Goal: Find specific page/section: Find specific page/section

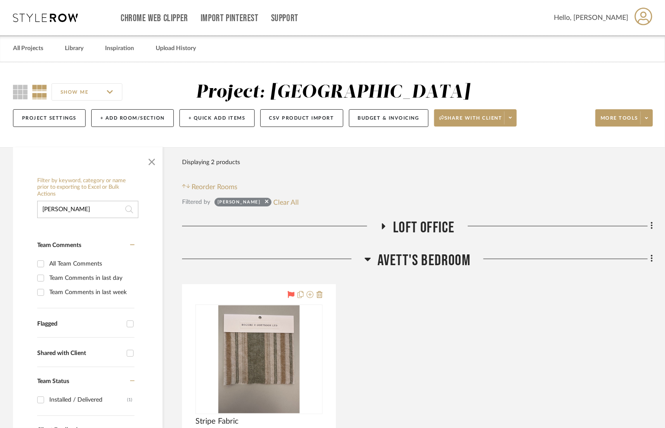
drag, startPoint x: 57, startPoint y: 19, endPoint x: 32, endPoint y: 18, distance: 25.1
click at [32, 18] on icon at bounding box center [45, 17] width 65 height 9
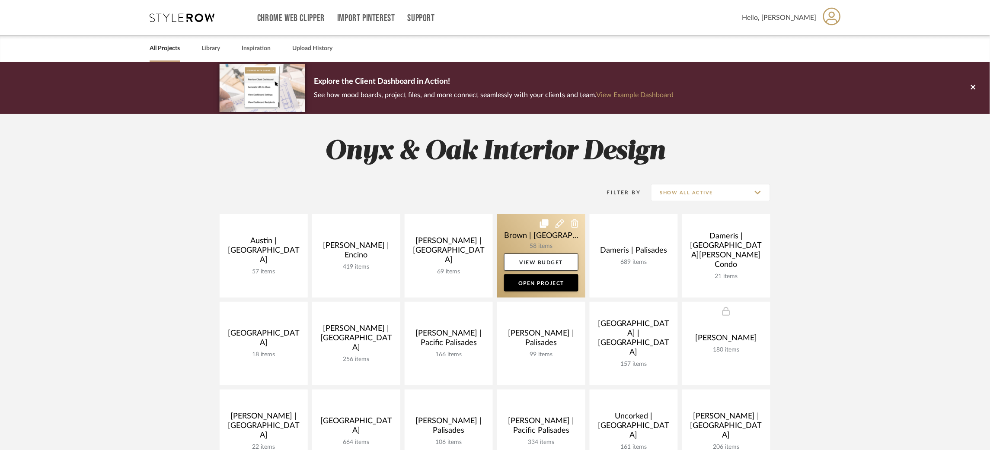
scroll to position [118, 0]
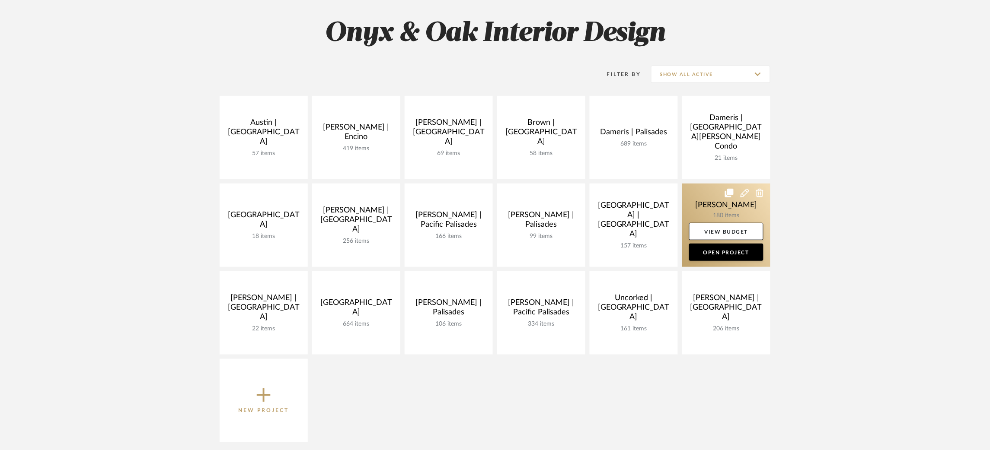
click at [664, 196] on link at bounding box center [726, 225] width 88 height 83
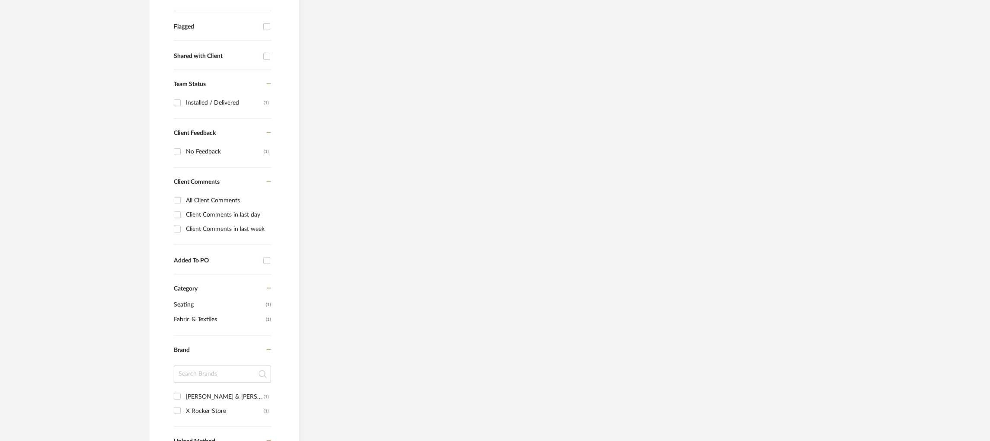
scroll to position [298, 0]
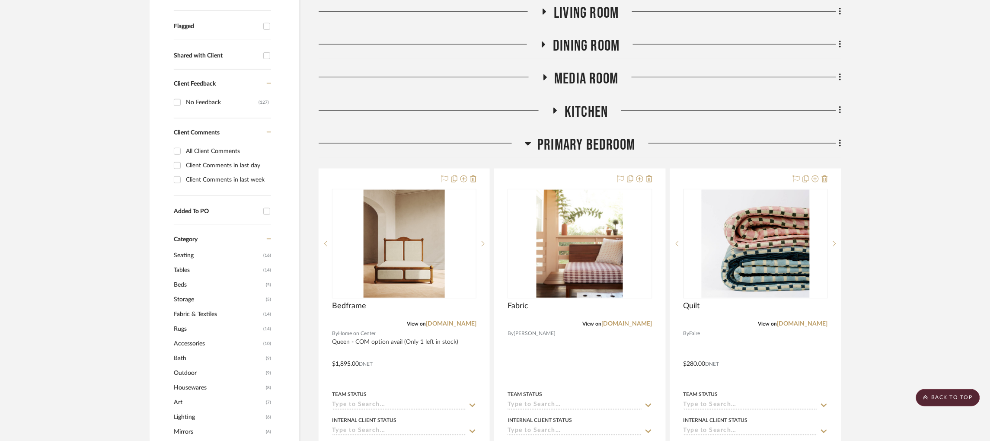
click at [525, 148] on icon at bounding box center [528, 143] width 6 height 10
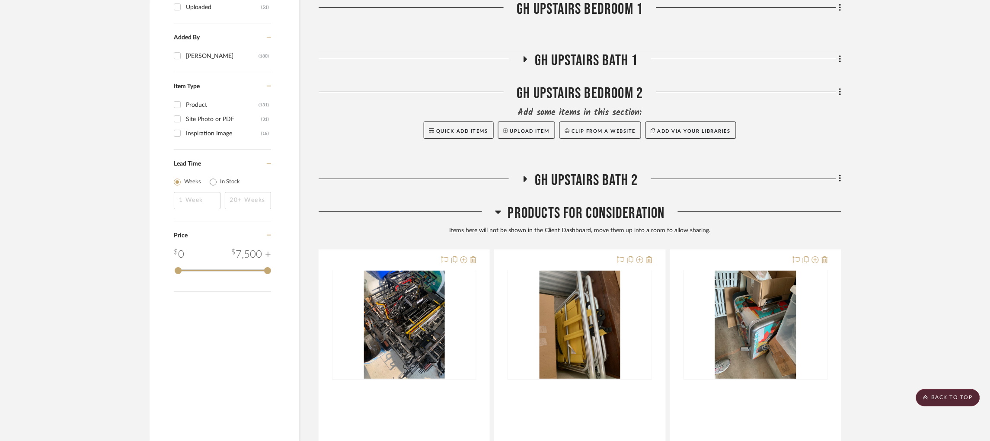
scroll to position [1151, 0]
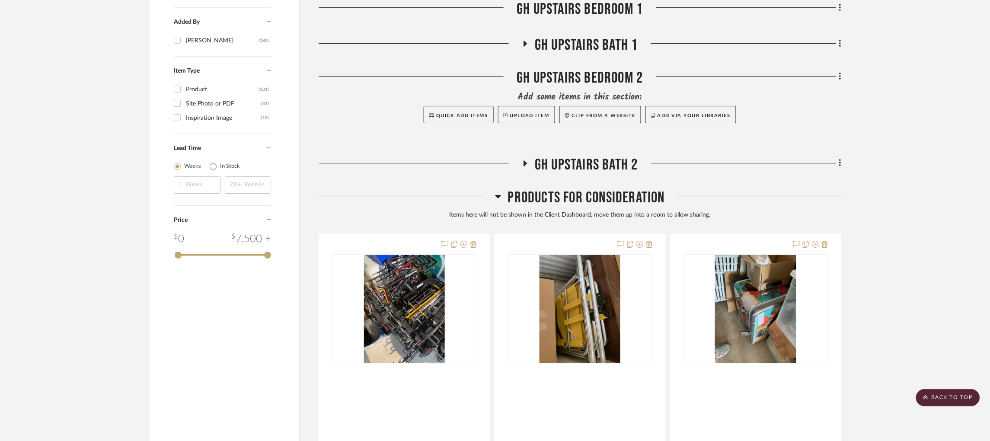
click at [498, 196] on icon at bounding box center [498, 196] width 6 height 3
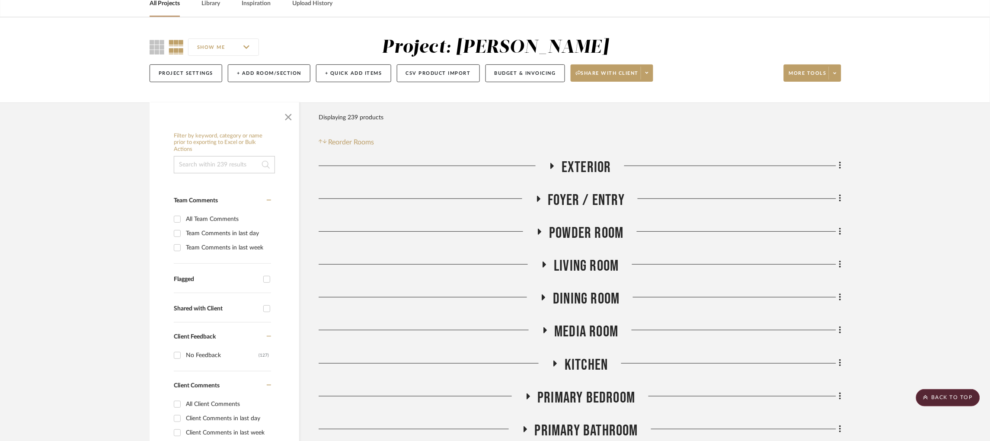
scroll to position [43, 0]
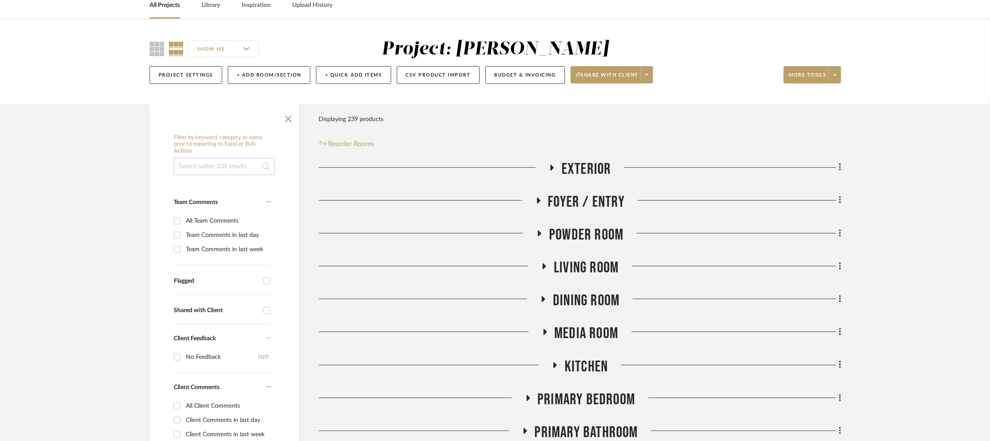
click at [552, 168] on icon at bounding box center [552, 168] width 3 height 6
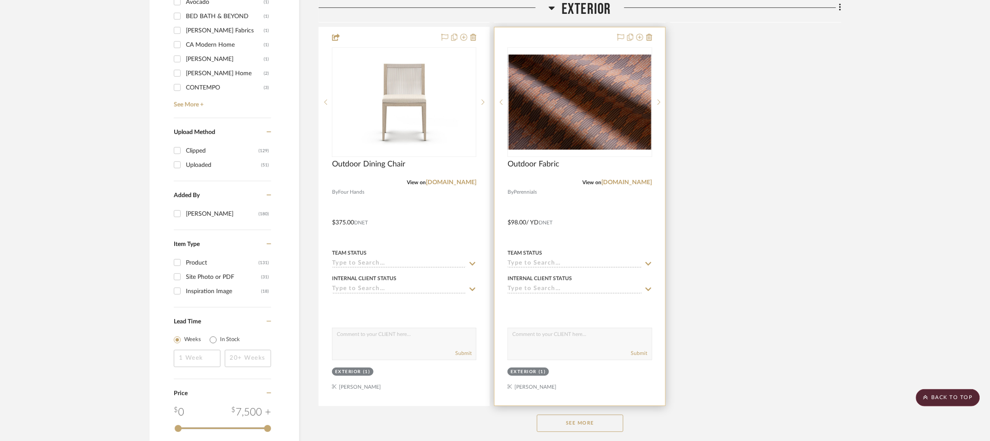
scroll to position [1058, 0]
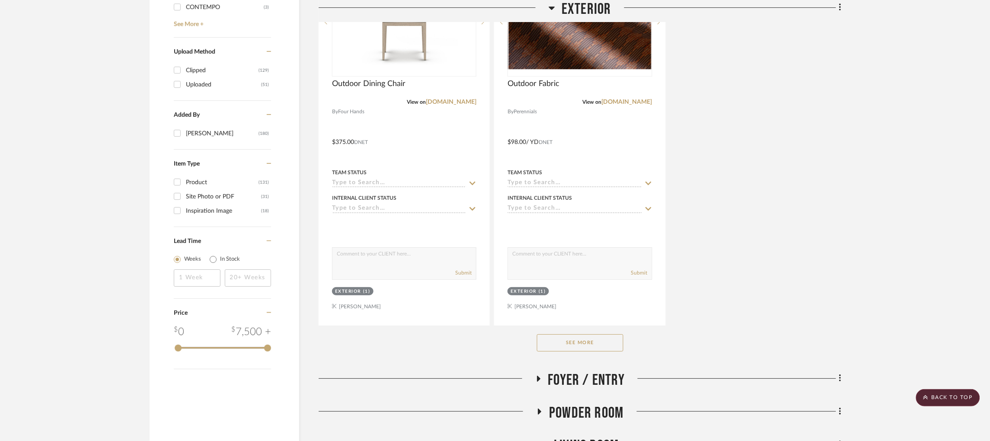
click at [578, 344] on button "See More" at bounding box center [580, 342] width 86 height 17
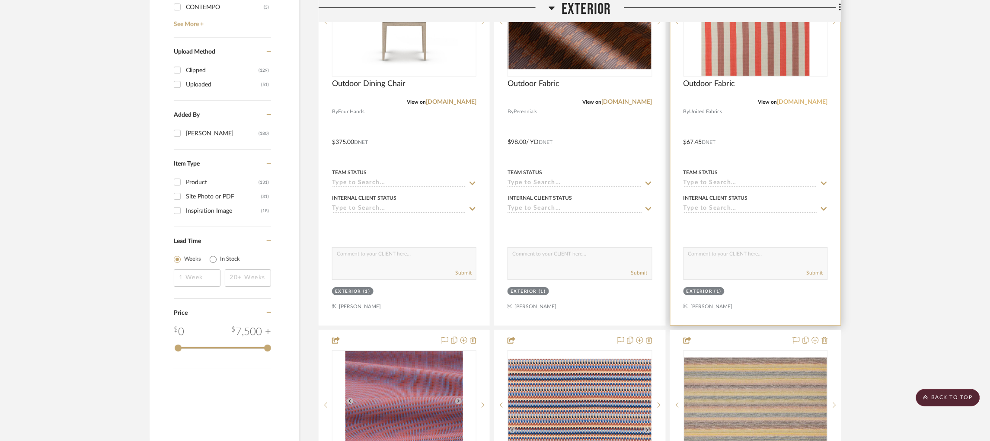
click at [664, 100] on link "unitedfabrics.com" at bounding box center [802, 102] width 51 height 6
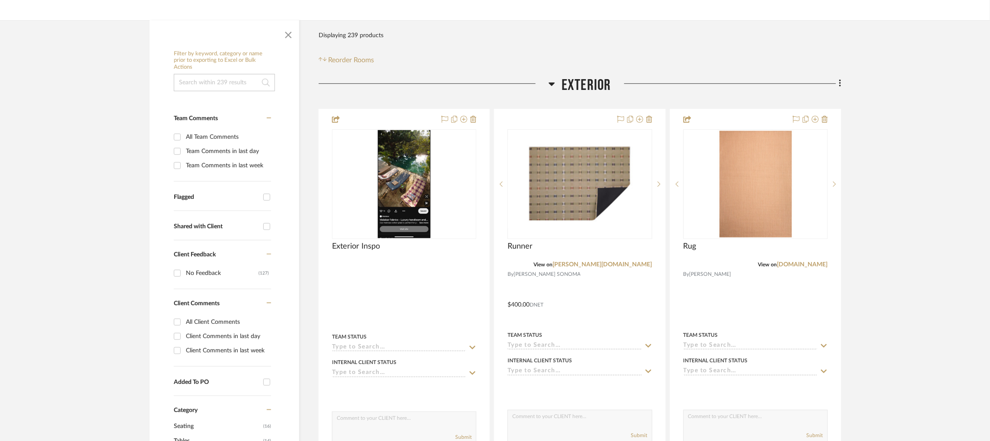
scroll to position [0, 0]
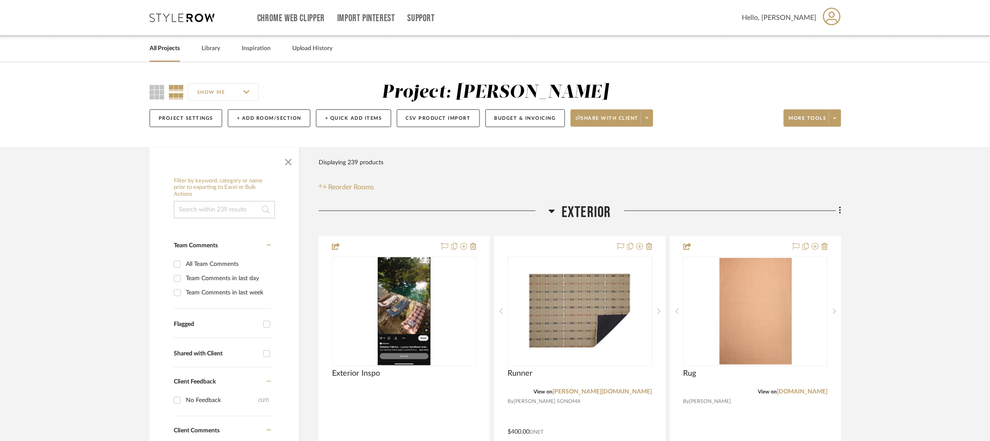
click at [553, 212] on icon at bounding box center [552, 211] width 6 height 10
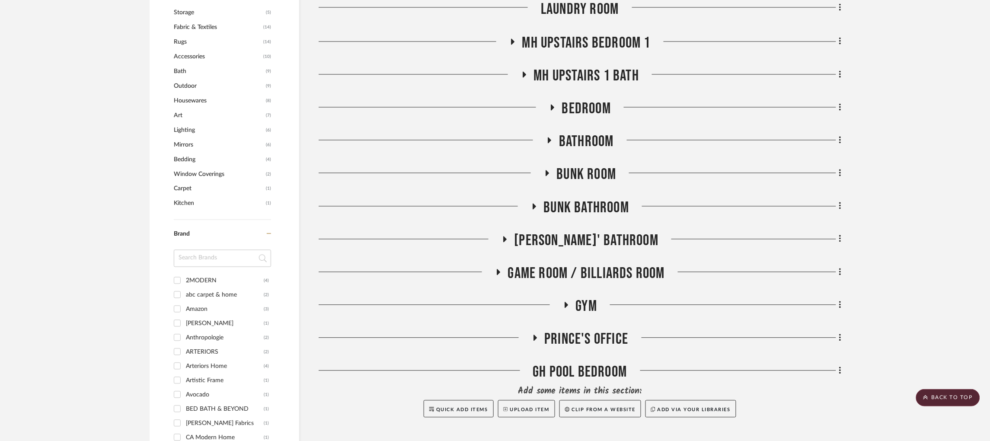
scroll to position [589, 0]
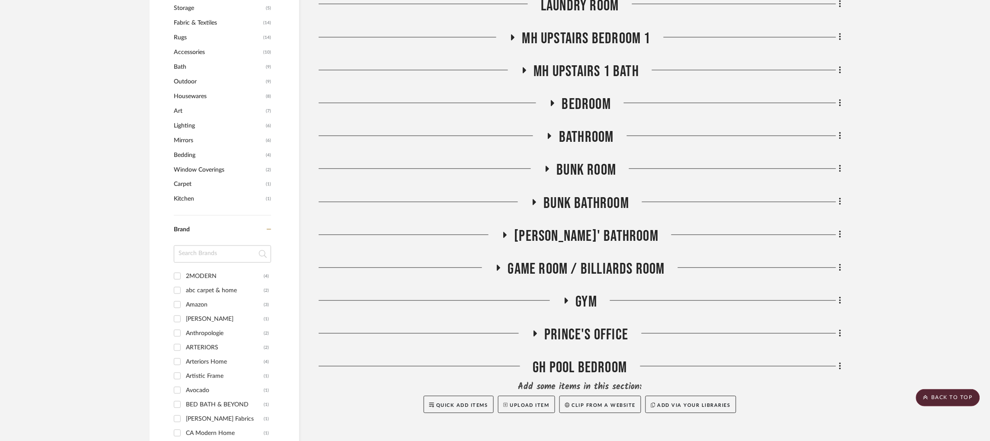
click at [495, 267] on icon at bounding box center [498, 268] width 10 height 6
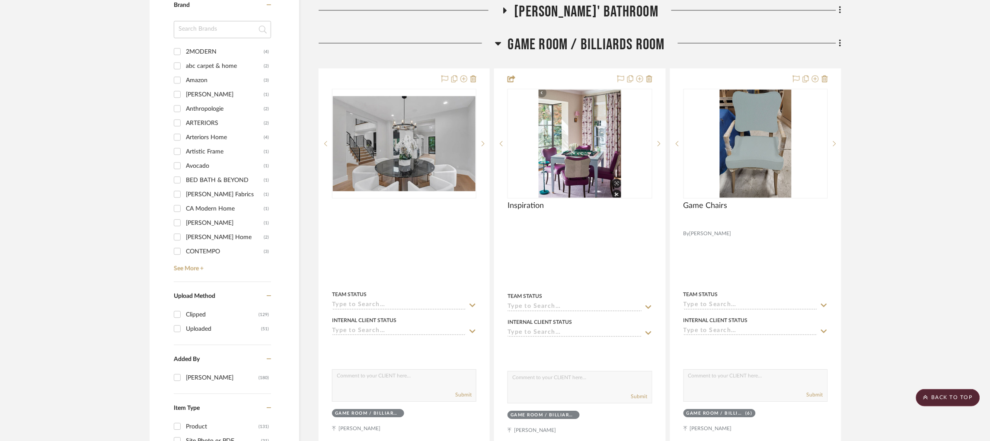
scroll to position [816, 0]
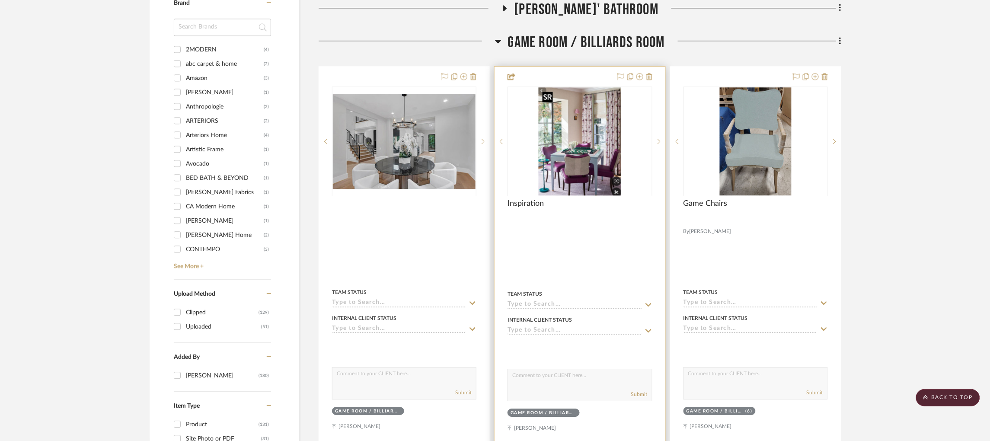
click at [0, 0] on img at bounding box center [0, 0] width 0 height 0
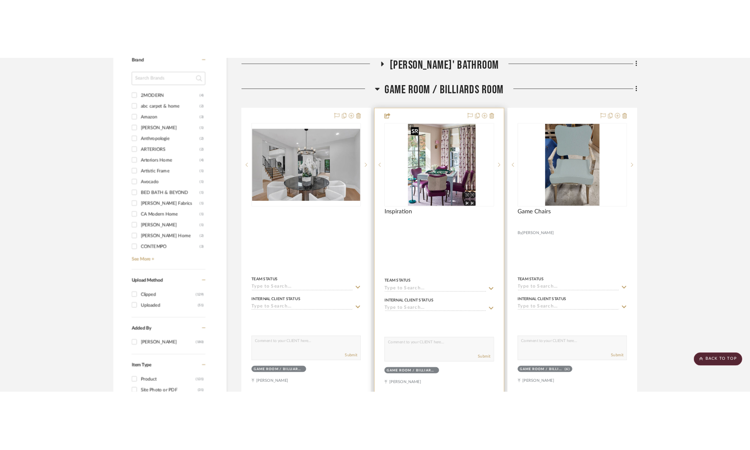
scroll to position [0, 0]
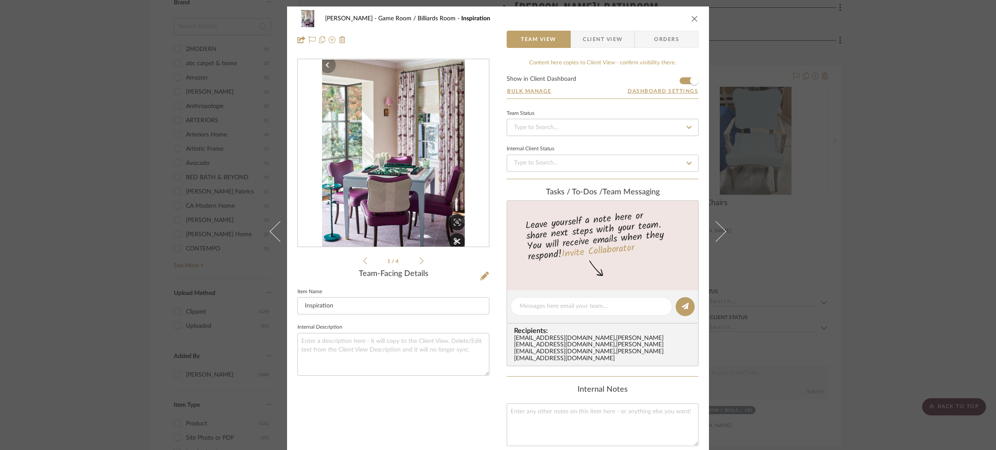
click at [403, 197] on img "0" at bounding box center [393, 154] width 143 height 188
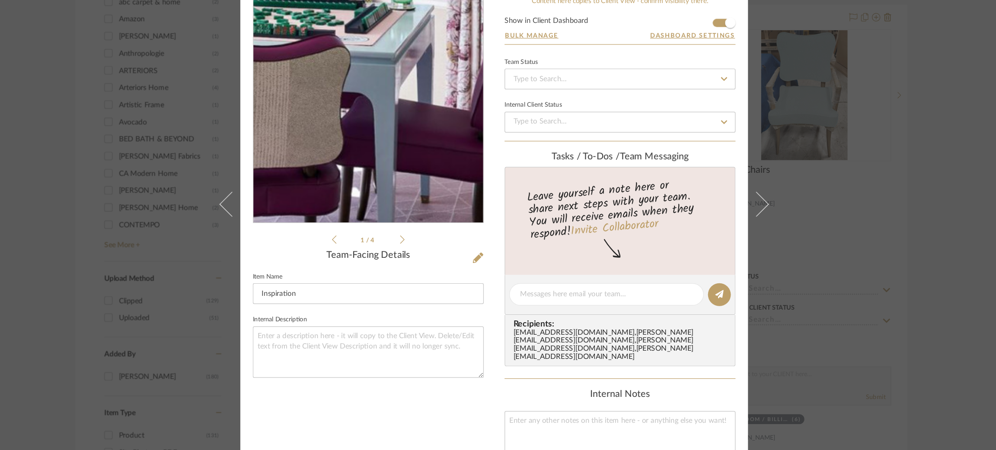
click at [414, 196] on img "0" at bounding box center [393, 154] width 143 height 188
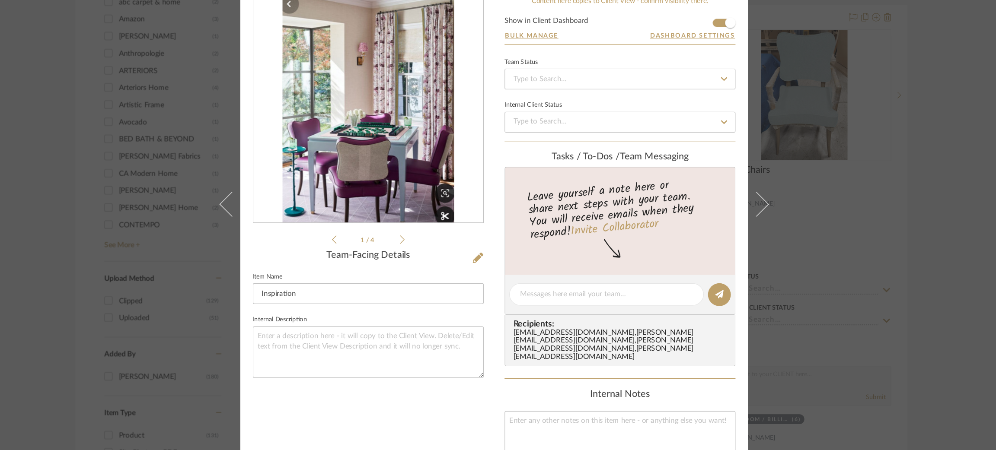
drag, startPoint x: 573, startPoint y: 266, endPoint x: 428, endPoint y: 223, distance: 151.7
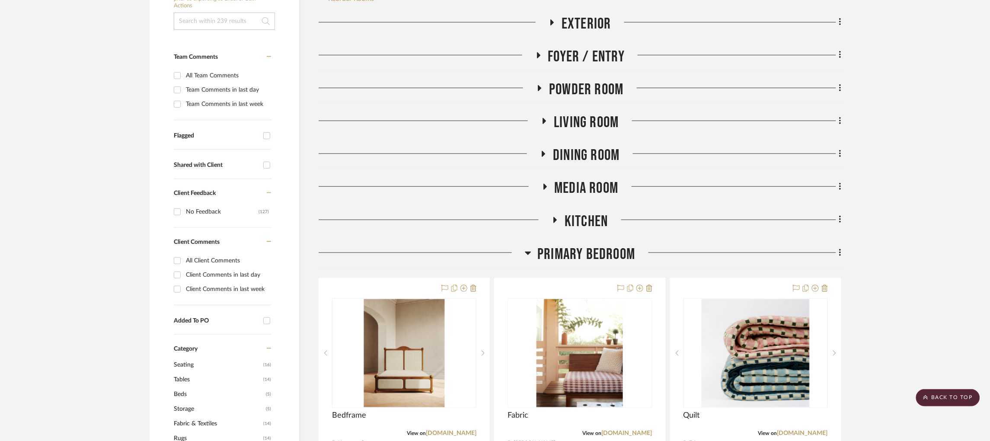
scroll to position [188, 2]
click at [525, 253] on icon at bounding box center [528, 253] width 6 height 3
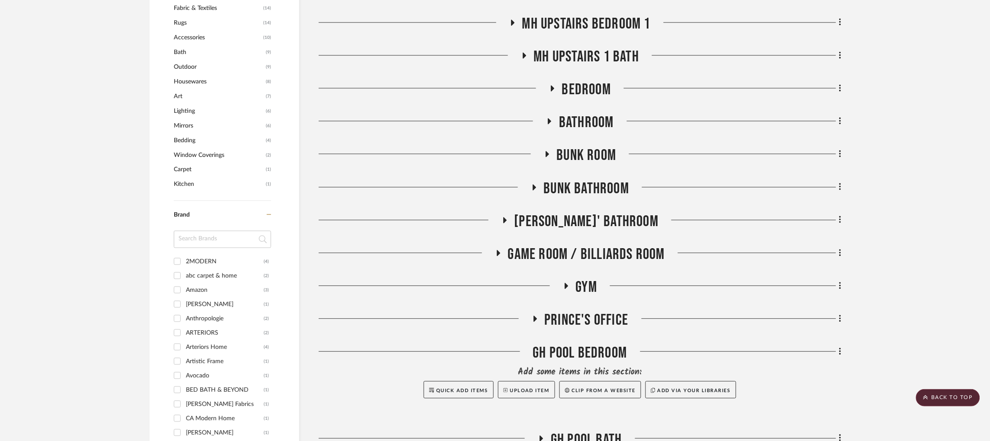
scroll to position [605, 2]
click at [497, 253] on icon at bounding box center [498, 252] width 3 height 6
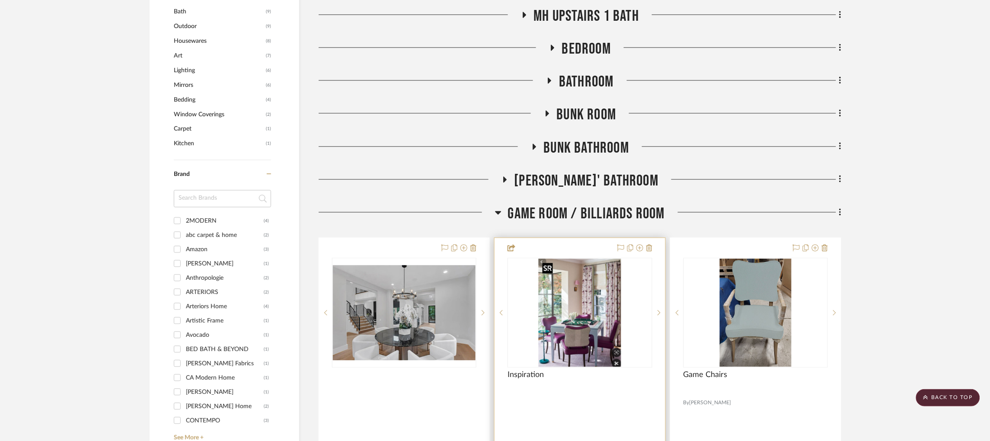
click at [575, 303] on img "0" at bounding box center [580, 313] width 83 height 108
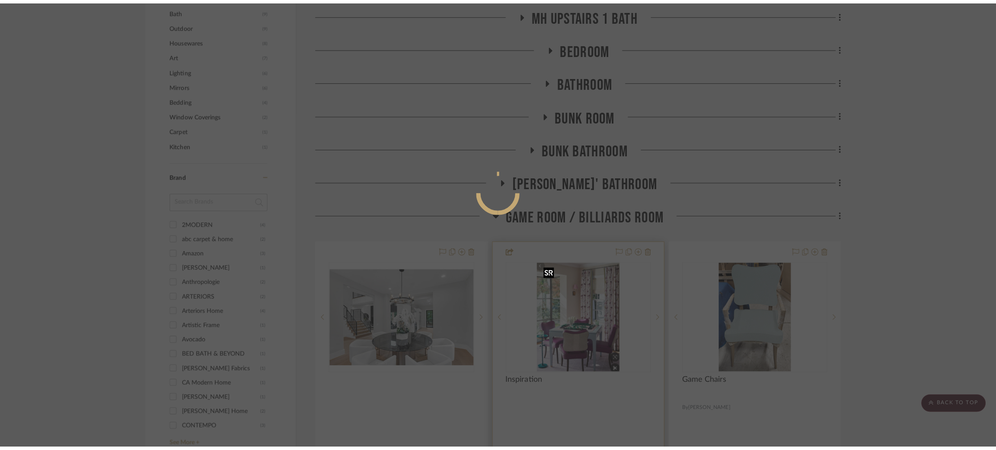
scroll to position [0, 0]
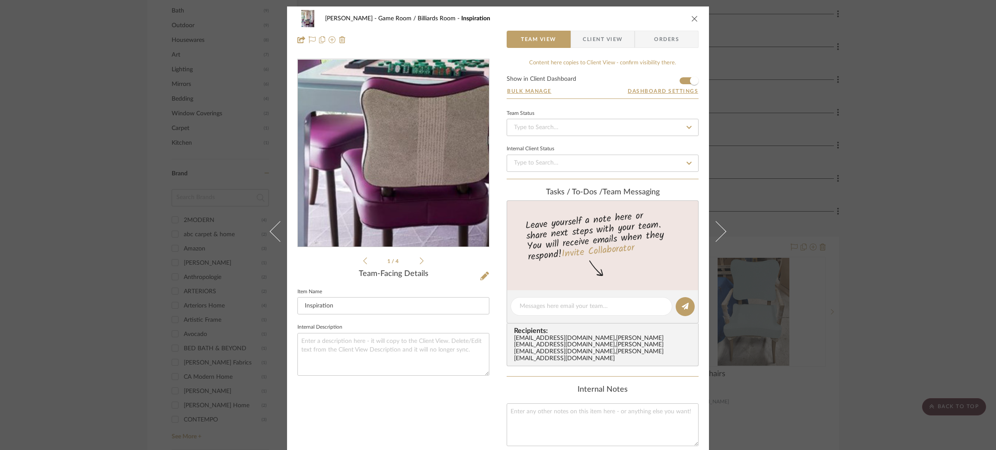
click at [375, 202] on img "0" at bounding box center [393, 154] width 143 height 188
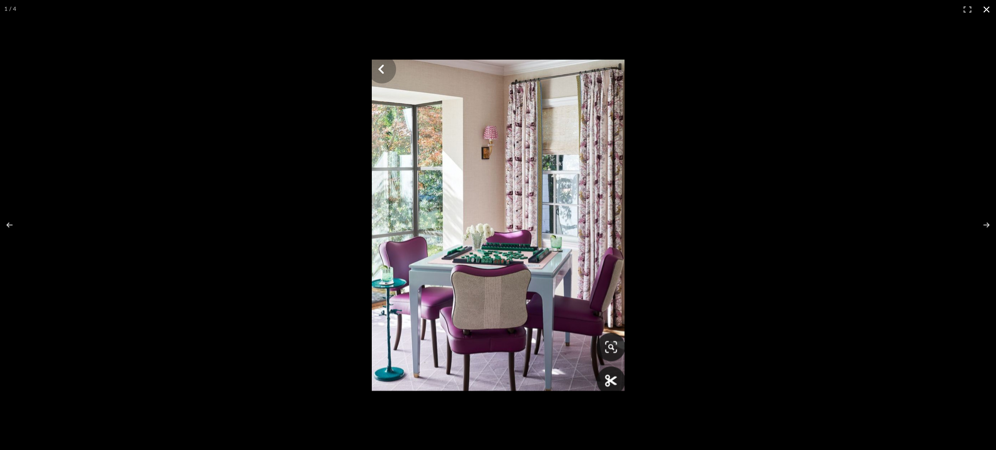
click at [211, 141] on div at bounding box center [498, 225] width 996 height 450
